Goal: Task Accomplishment & Management: Use online tool/utility

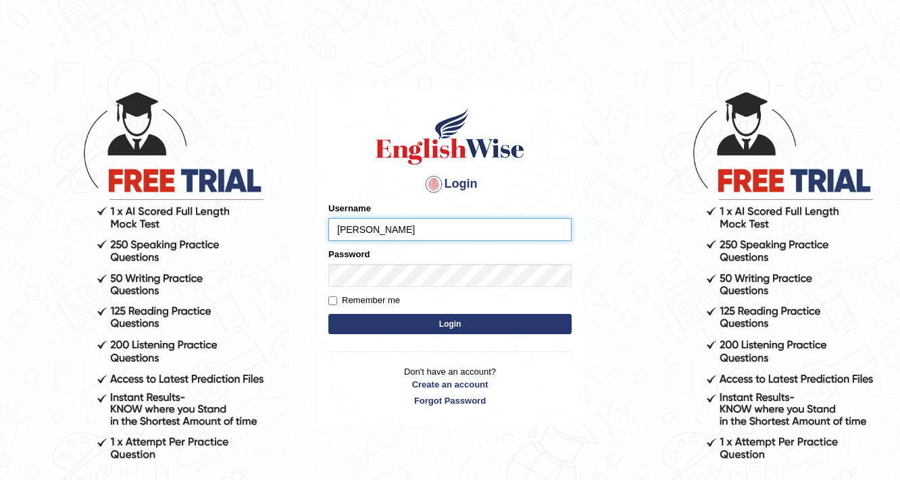
type input "reyad"
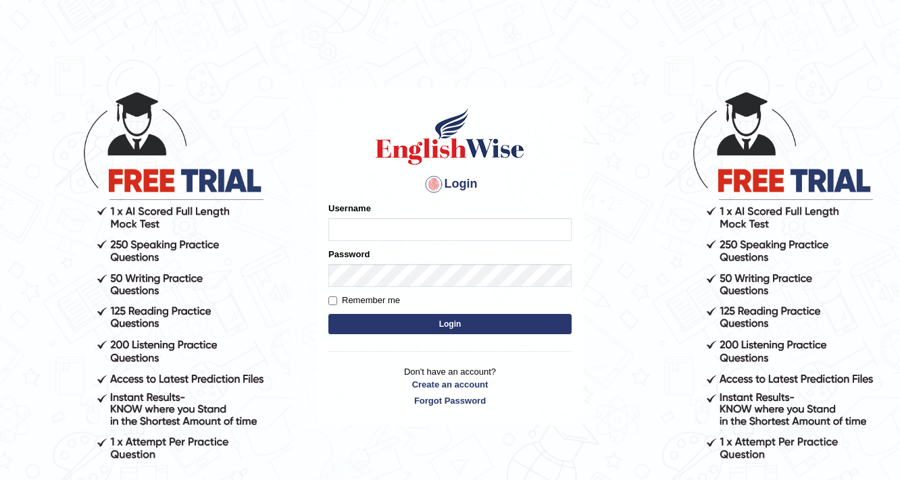
click at [443, 237] on input "Username" at bounding box center [449, 229] width 243 height 23
type input "reyad"
click at [367, 319] on button "Login" at bounding box center [449, 324] width 243 height 20
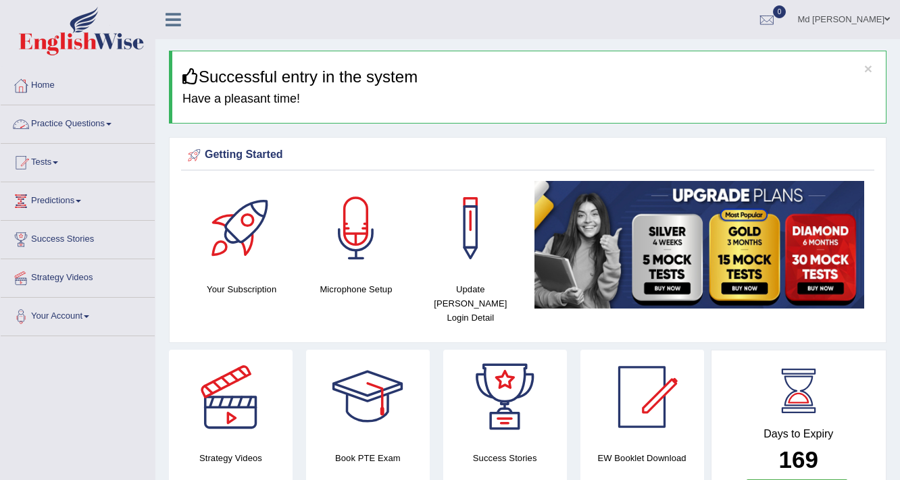
click at [70, 134] on link "Practice Questions" at bounding box center [78, 122] width 154 height 34
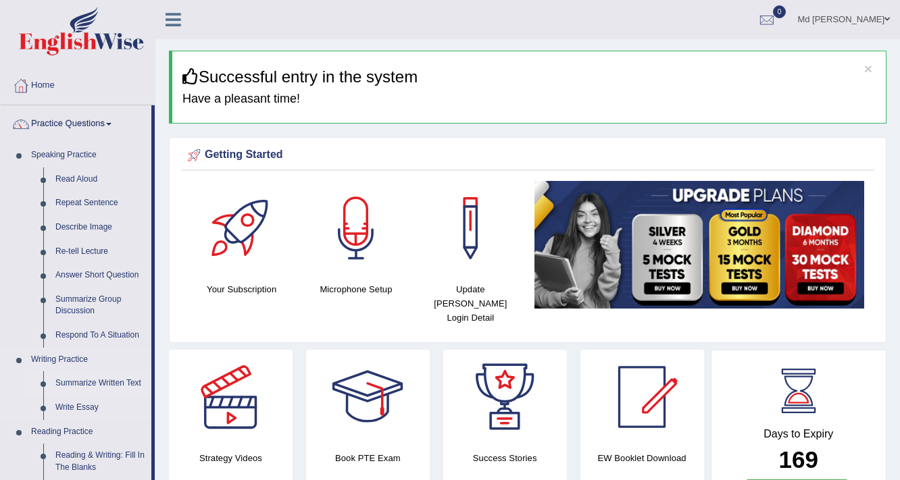
click at [78, 381] on link "Summarize Written Text" at bounding box center [100, 383] width 102 height 24
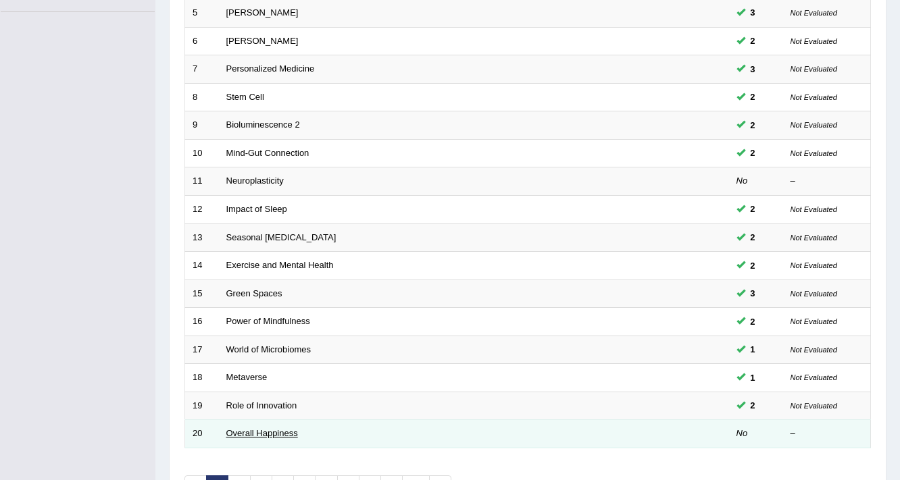
click at [270, 434] on link "Overall Happiness" at bounding box center [262, 433] width 72 height 10
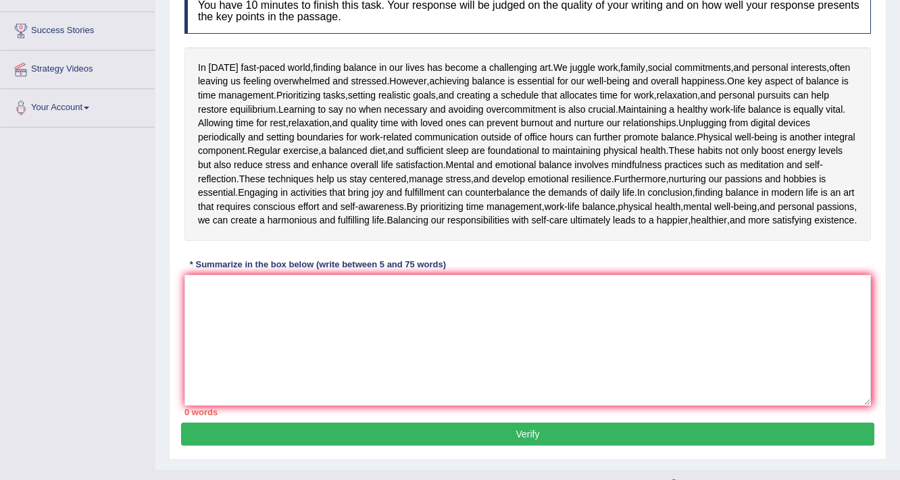
scroll to position [216, 0]
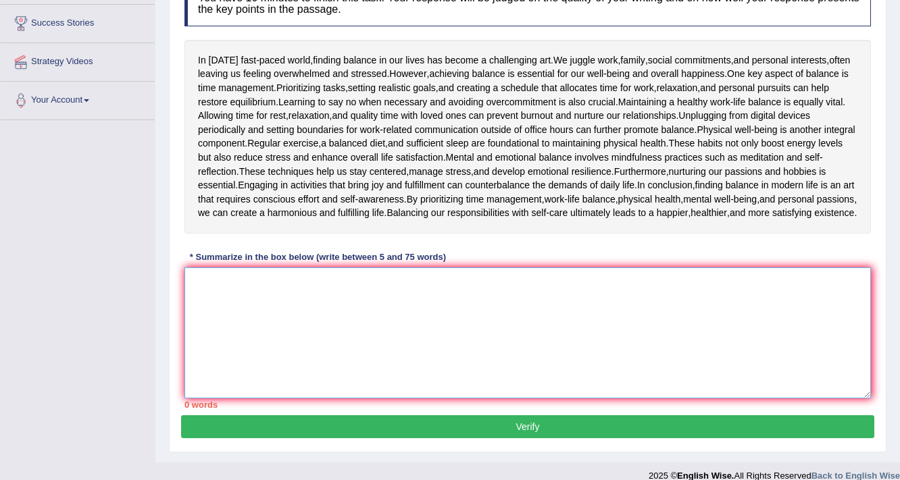
click at [321, 354] on textarea at bounding box center [527, 332] width 686 height 131
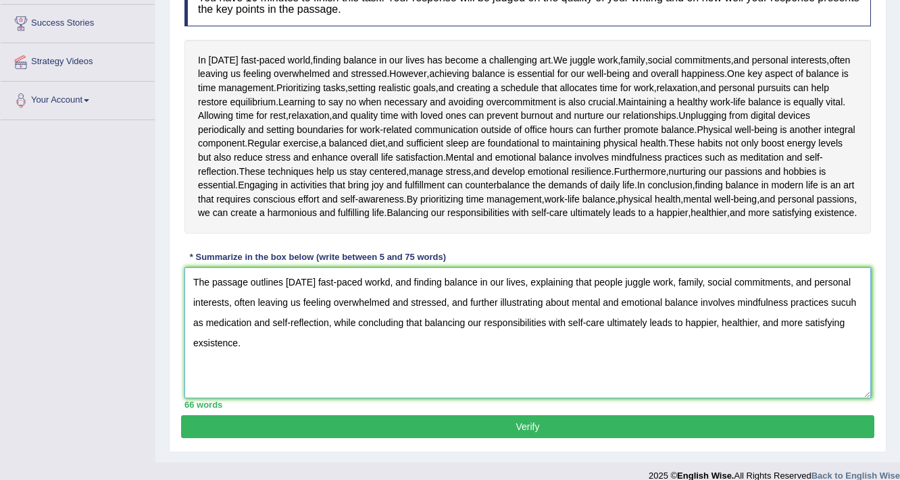
type textarea "The passage outlines [DATE] fast-paced workd, and finding balance in our lives,…"
click at [246, 432] on button "Verify" at bounding box center [527, 426] width 693 height 23
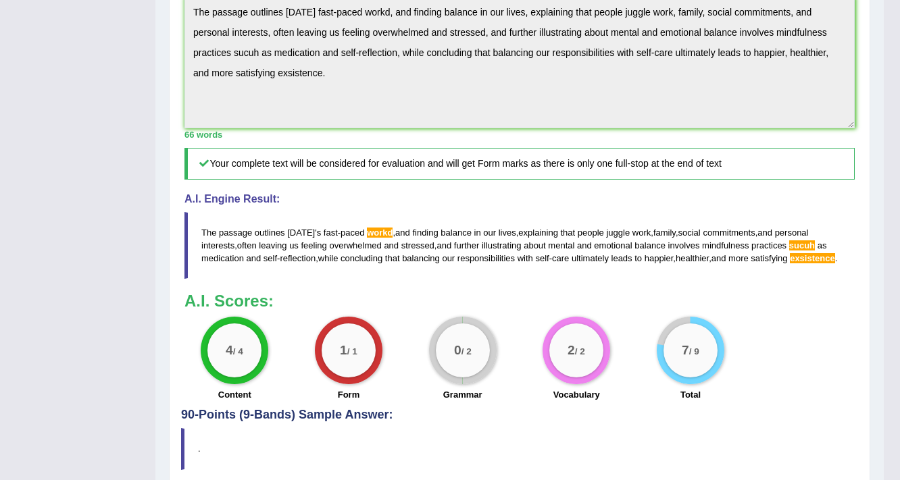
scroll to position [502, 0]
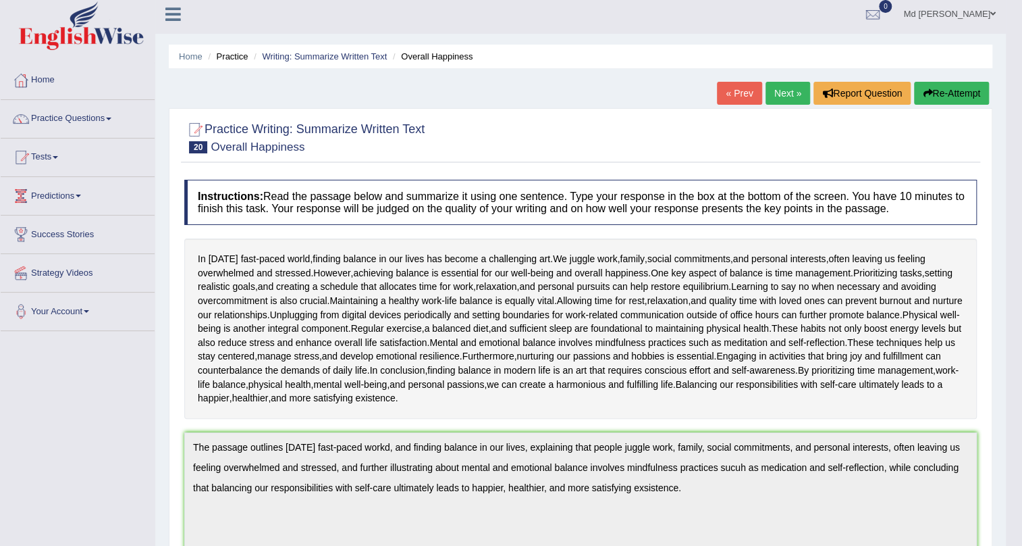
scroll to position [0, 0]
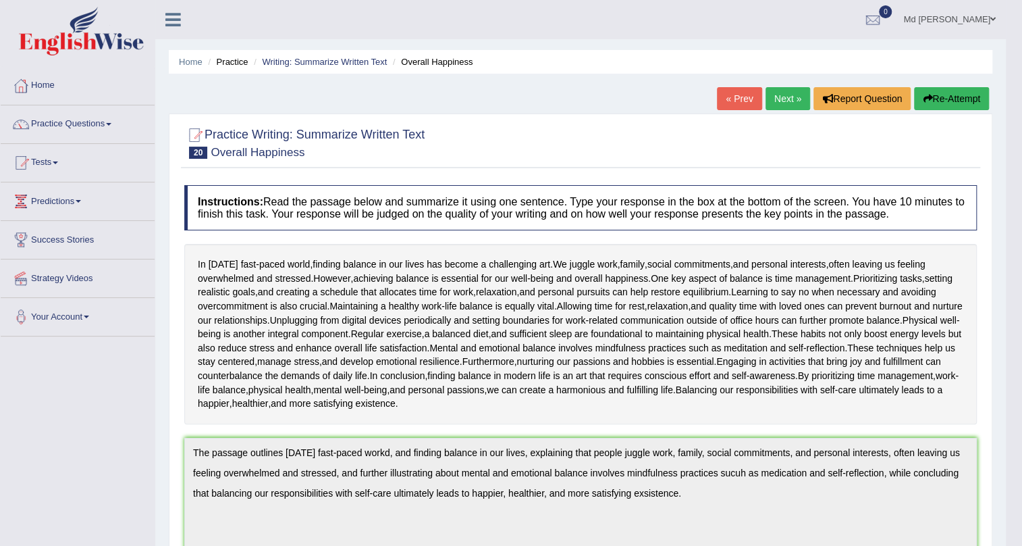
click at [899, 97] on button "Re-Attempt" at bounding box center [951, 98] width 75 height 23
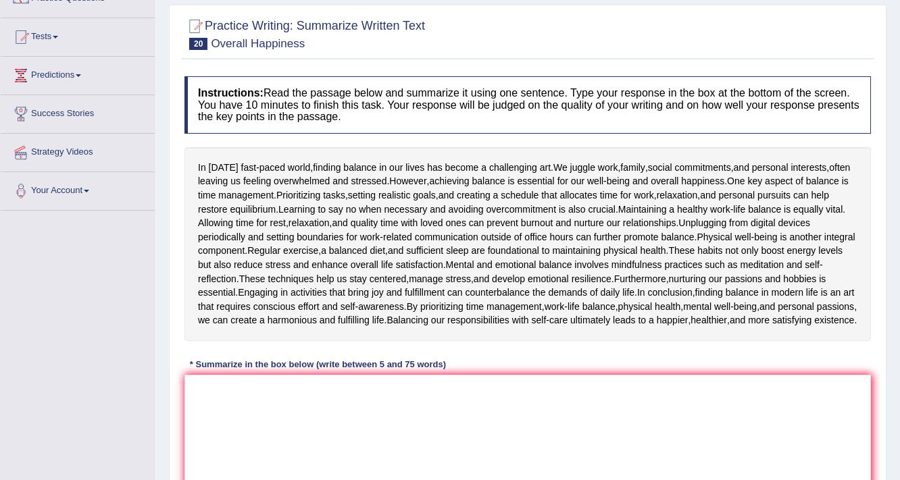
scroll to position [216, 0]
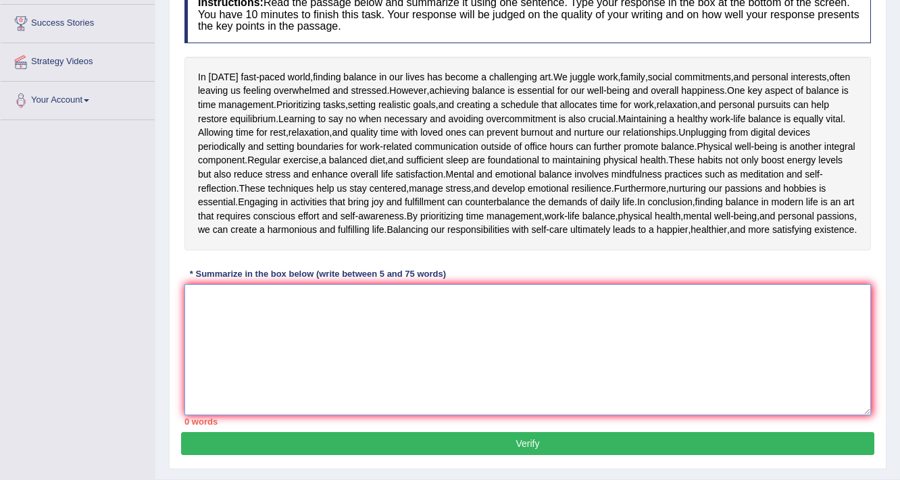
click at [351, 359] on textarea at bounding box center [527, 349] width 686 height 131
paste textarea "The passage outlines [DATE] fast-paced workd, and finding balance in our lives,…"
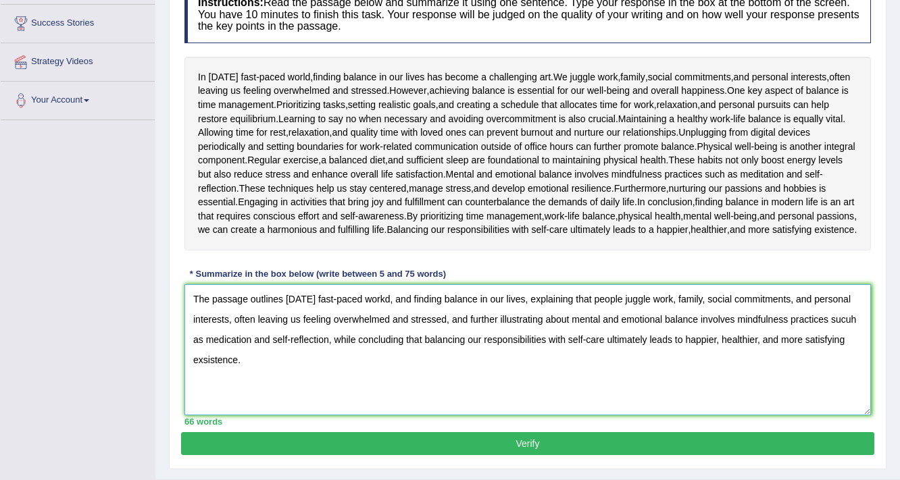
click at [852, 330] on textarea "The passage outlines [DATE] fast-paced workd, and finding balance in our lives,…" at bounding box center [527, 349] width 686 height 131
click at [206, 372] on textarea "The passage outlines [DATE] fast-paced workd, and finding balance in our lives,…" at bounding box center [527, 349] width 686 height 131
click at [389, 312] on textarea "The passage outlines [DATE] fast-paced workd, and finding balance in our lives,…" at bounding box center [527, 349] width 686 height 131
type textarea "The passage outlines [DATE] fast-paced work, and finding balance in our lives, …"
click at [298, 455] on button "Verify" at bounding box center [527, 443] width 693 height 23
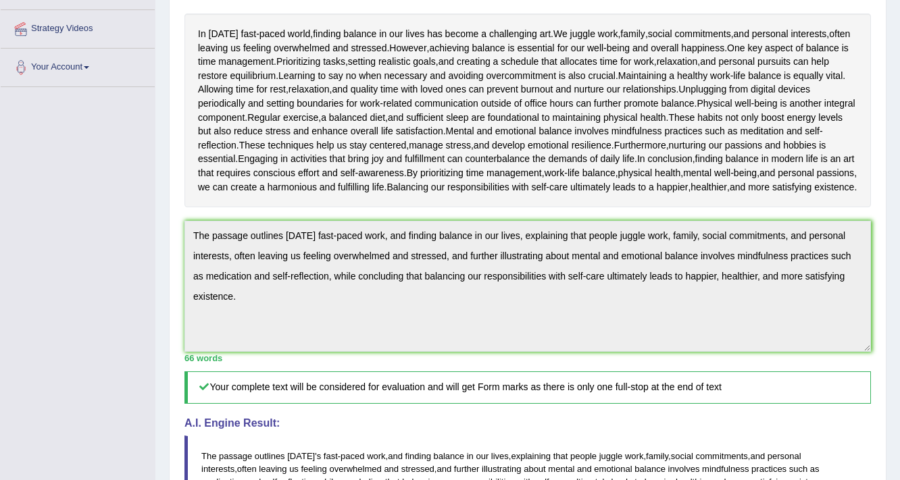
scroll to position [239, 0]
